Goal: Check status: Check status

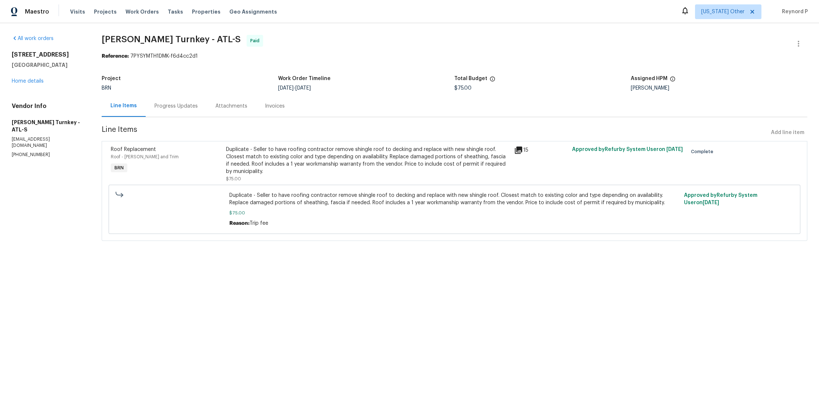
click at [169, 104] on div "Progress Updates" at bounding box center [176, 105] width 43 height 7
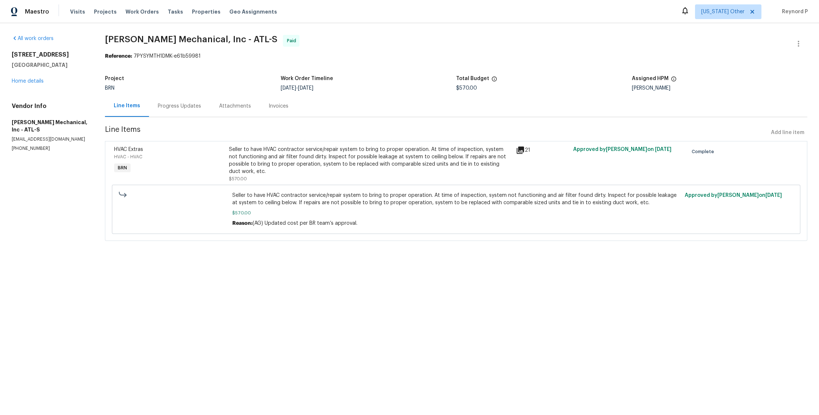
click at [298, 159] on div "Seller to have HVAC contractor service/repair system to bring to proper operati…" at bounding box center [370, 160] width 282 height 29
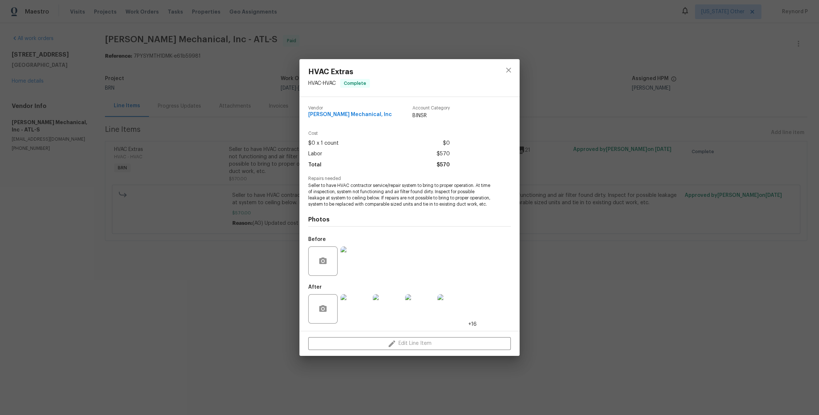
click at [236, 283] on div "HVAC Extras HVAC - HVAC Complete Vendor [PERSON_NAME] Mechanical, Inc Account C…" at bounding box center [409, 207] width 819 height 415
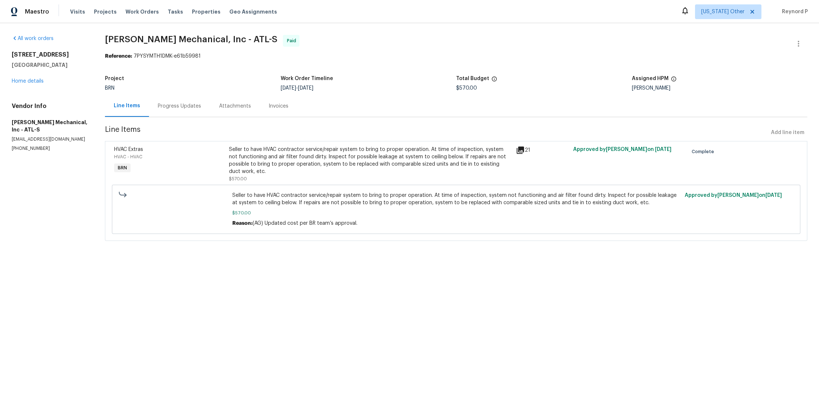
click at [182, 106] on div "Progress Updates" at bounding box center [179, 105] width 43 height 7
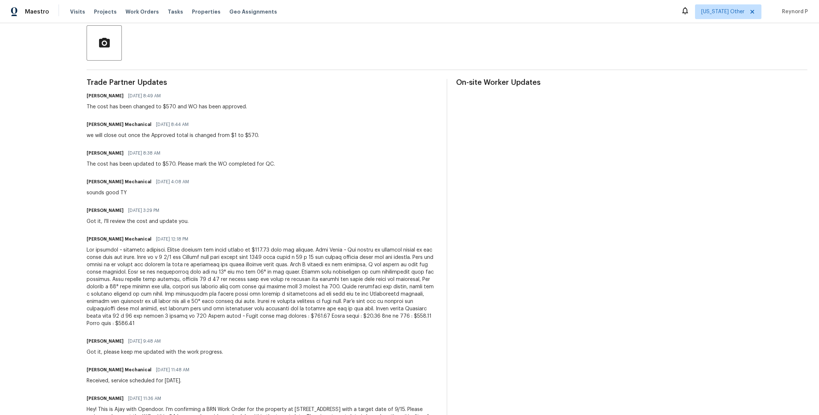
scroll to position [141, 0]
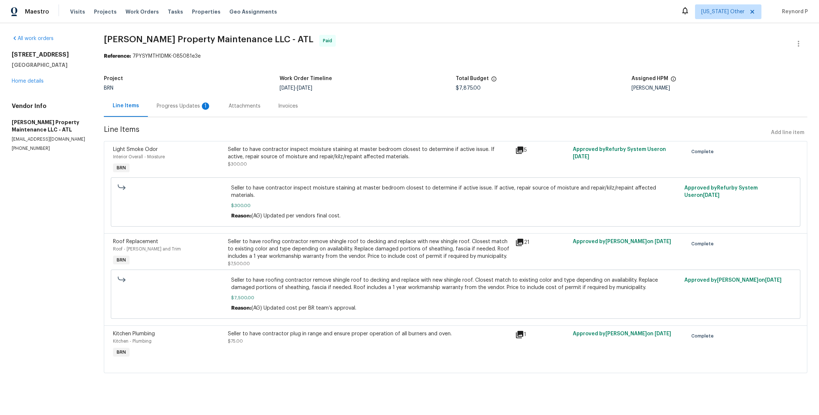
click at [283, 156] on div "Seller to have contractor inspect moisture staining at master bedroom closest t…" at bounding box center [369, 153] width 283 height 15
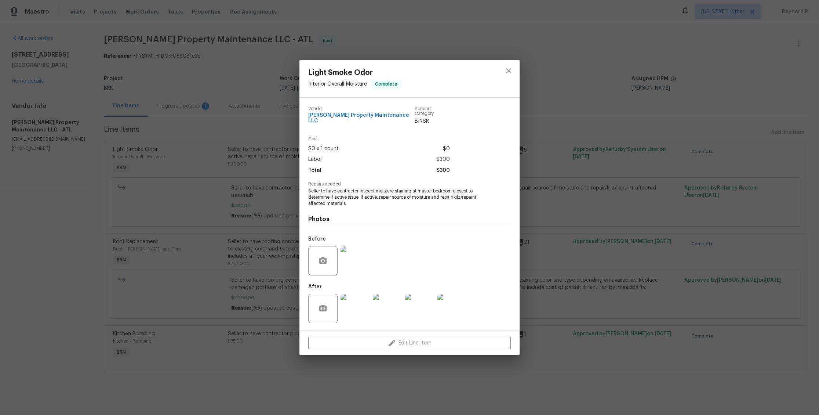
click at [218, 206] on div "Light Smoke Odor Interior Overall - Moisture Complete Vendor Glen Property Main…" at bounding box center [409, 207] width 819 height 415
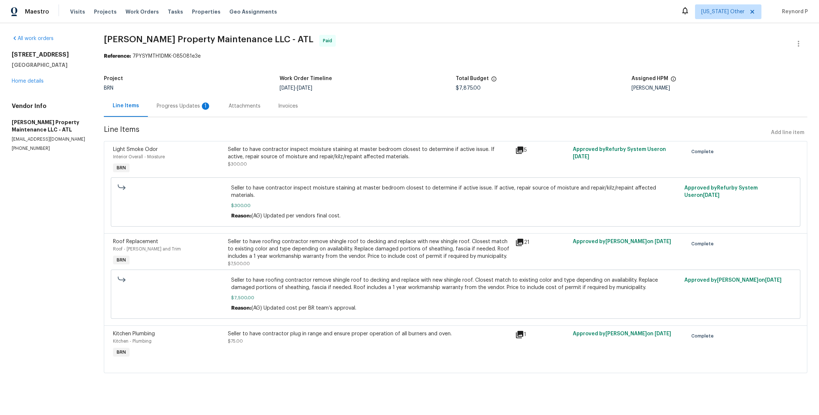
click at [301, 238] on div "Seller to have roofing contractor remove shingle roof to decking and replace wi…" at bounding box center [369, 249] width 283 height 22
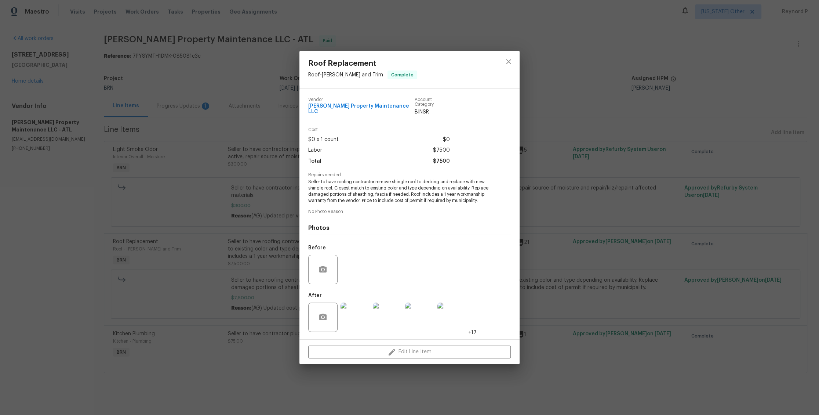
click at [243, 247] on div "Roof Replacement Roof - Eaves and Trim Complete Vendor Glen Property Maintenanc…" at bounding box center [409, 207] width 819 height 415
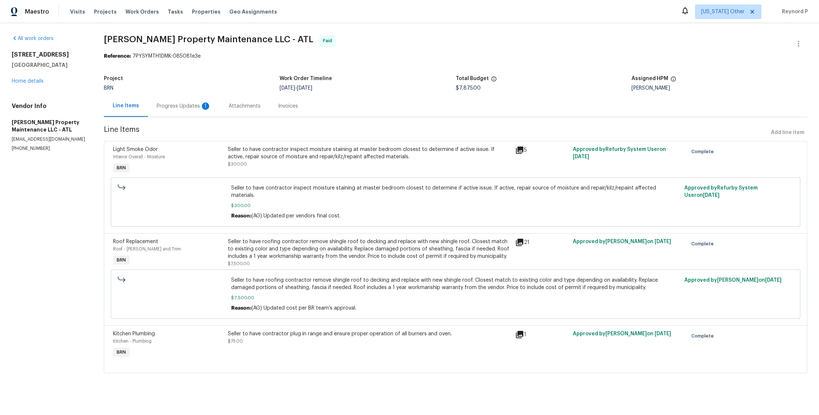
click at [323, 328] on div "Seller to have contractor plug in range and ensure proper operation of all burn…" at bounding box center [369, 345] width 287 height 34
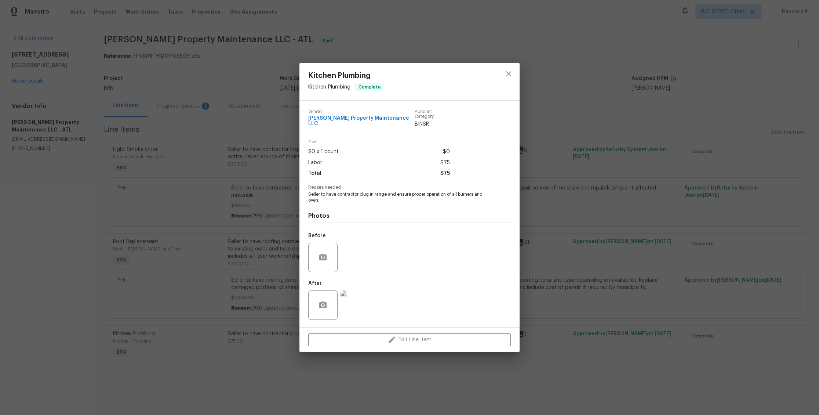
click at [251, 323] on div "Kitchen Plumbing Kitchen - Plumbing Complete Vendor Glen Property Maintenance L…" at bounding box center [409, 207] width 819 height 415
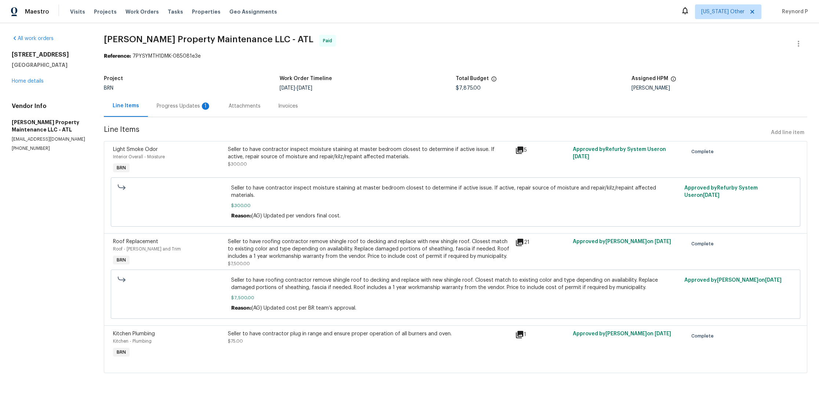
click at [189, 104] on div "Progress Updates 1" at bounding box center [184, 105] width 54 height 7
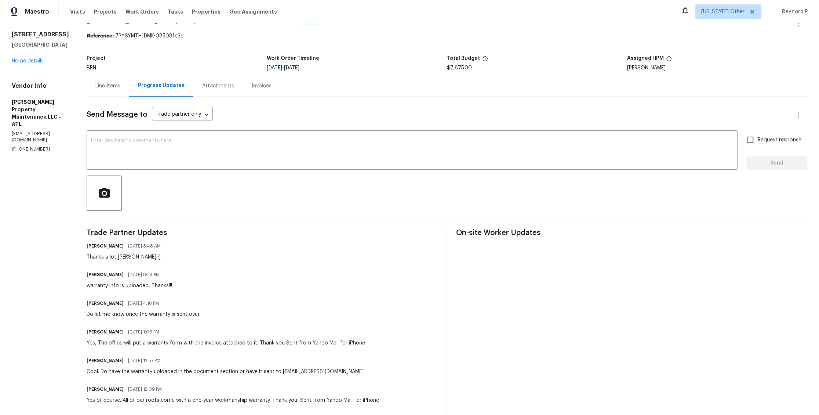
scroll to position [3, 0]
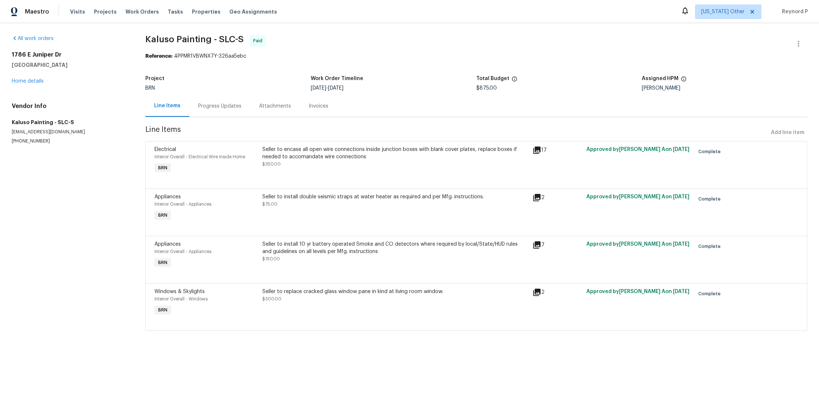
click at [364, 146] on div "Seller to encase all open wire connections inside junction boxes with blank cov…" at bounding box center [396, 153] width 266 height 15
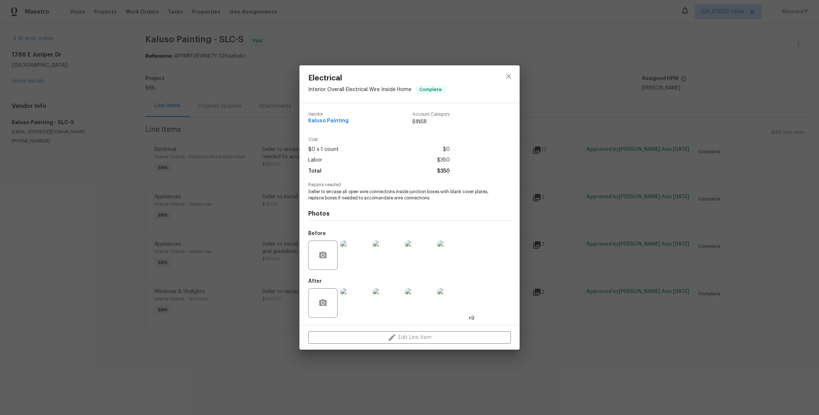
click at [246, 233] on div "Electrical Interior Overall - Electrical Wire Inside Home Complete Vendor Kalus…" at bounding box center [409, 207] width 819 height 415
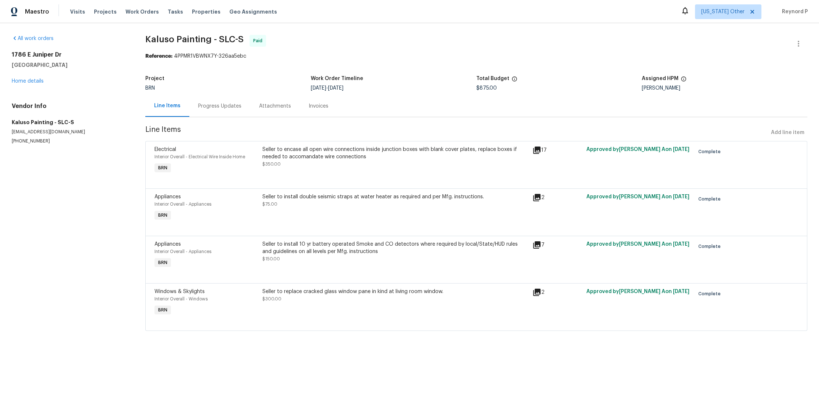
click at [326, 205] on div "Seller to install double seismic straps at water heater as required and per Mfg…" at bounding box center [396, 200] width 266 height 15
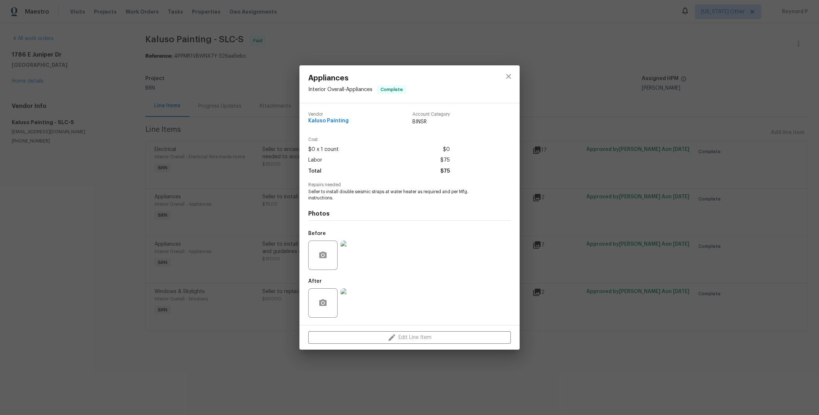
click at [260, 233] on div "Appliances Interior Overall - Appliances Complete Vendor Kaluso Painting Accoun…" at bounding box center [409, 207] width 819 height 415
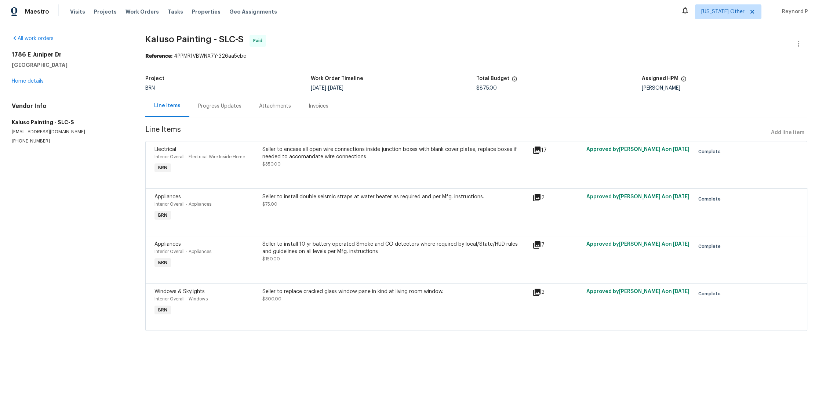
click at [294, 247] on div "Seller to install 10 yr battery operated Smoke and CO detectors where required …" at bounding box center [396, 247] width 266 height 15
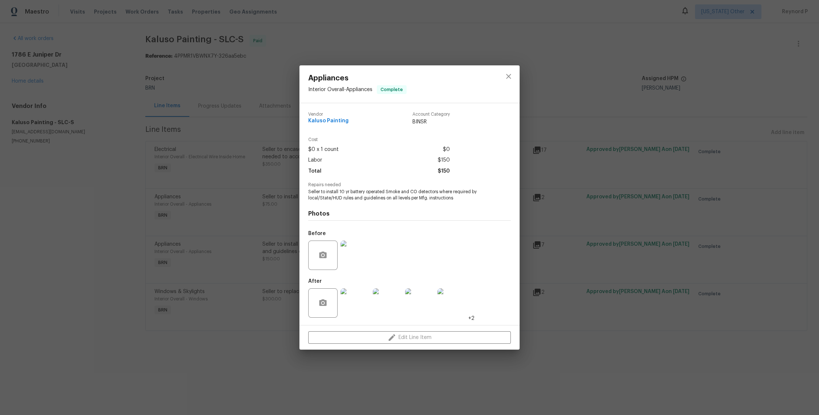
click at [242, 277] on div "Appliances Interior Overall - Appliances Complete Vendor Kaluso Painting Accoun…" at bounding box center [409, 207] width 819 height 415
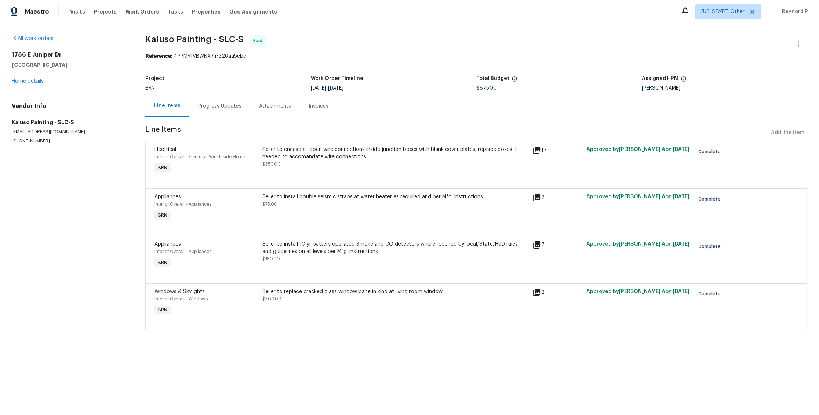
click at [281, 296] on div "Seller to replace cracked glass window pane in kind at living room window. $300…" at bounding box center [396, 295] width 266 height 15
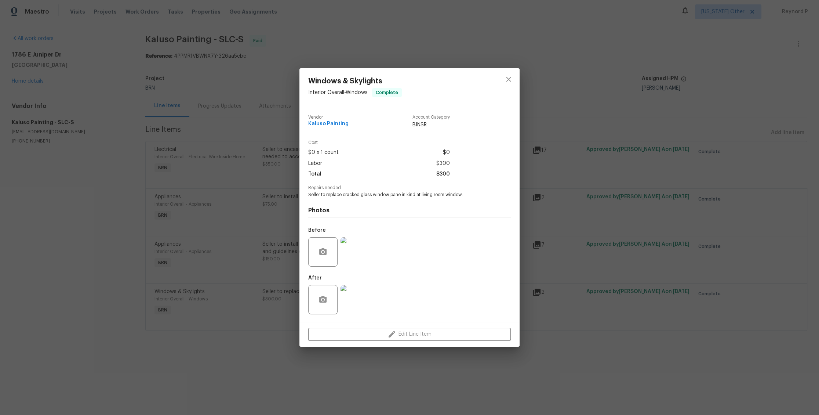
click at [234, 354] on div "Windows & Skylights Interior Overall - Windows Complete Vendor Kaluso Painting …" at bounding box center [409, 207] width 819 height 415
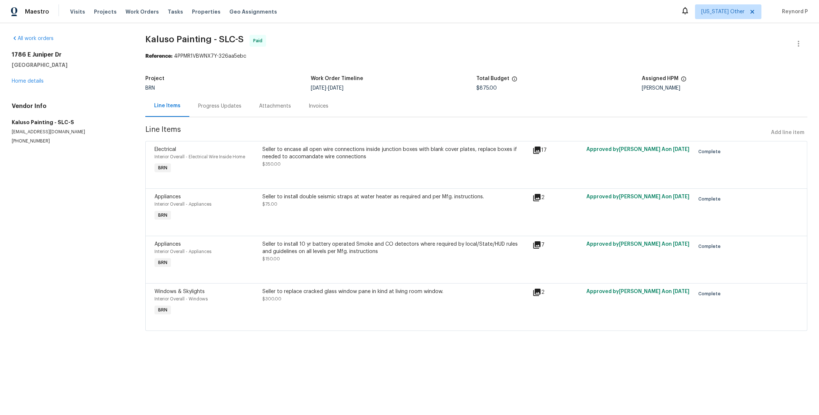
click at [229, 106] on div "Progress Updates" at bounding box center [219, 105] width 43 height 7
